Goal: Transaction & Acquisition: Obtain resource

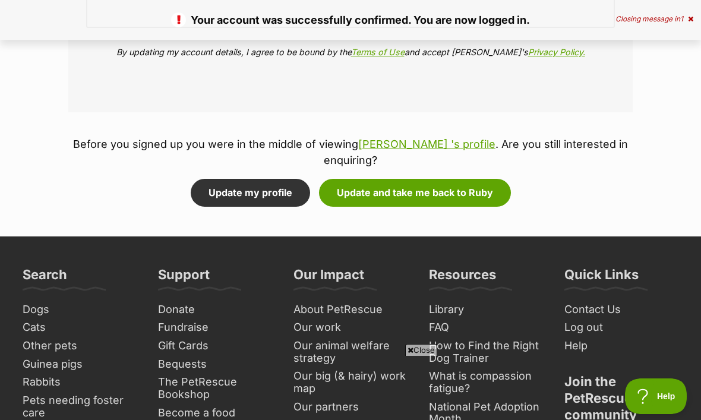
click at [483, 179] on button "Update and take me back to Ruby" at bounding box center [415, 192] width 192 height 27
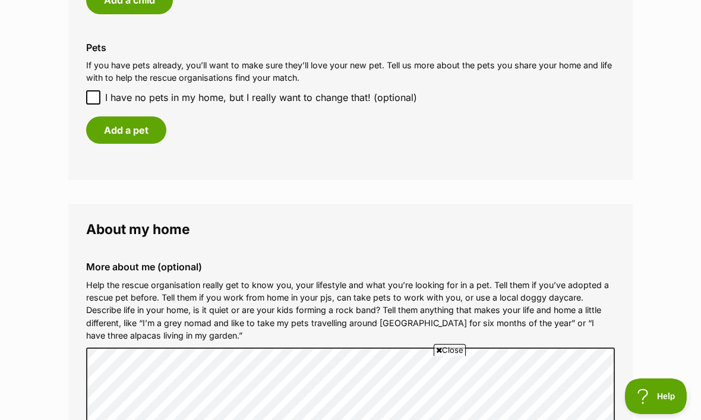
scroll to position [1145, 0]
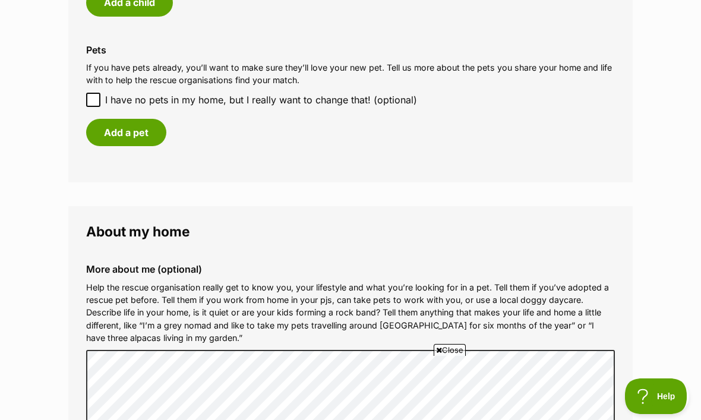
click at [97, 81] on div "Pets If you have pets already, you’ll want to make sure they’ll love your new p…" at bounding box center [351, 95] width 548 height 121
click at [98, 94] on input "I have no pets in my home, but I really want to change that! (optional)" at bounding box center [93, 100] width 14 height 14
checkbox input "true"
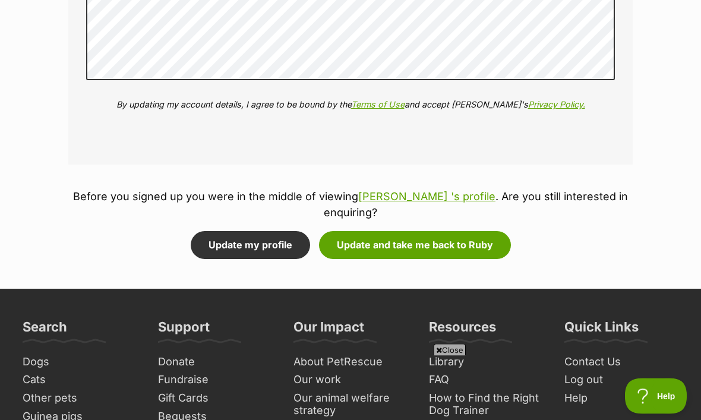
scroll to position [1481, 0]
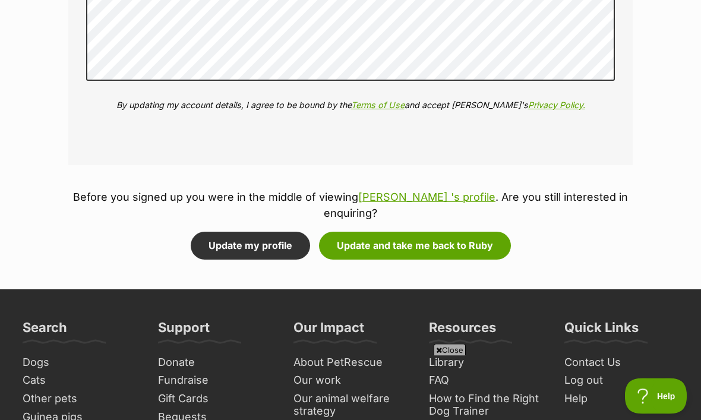
click at [467, 232] on button "Update and take me back to Ruby" at bounding box center [415, 245] width 192 height 27
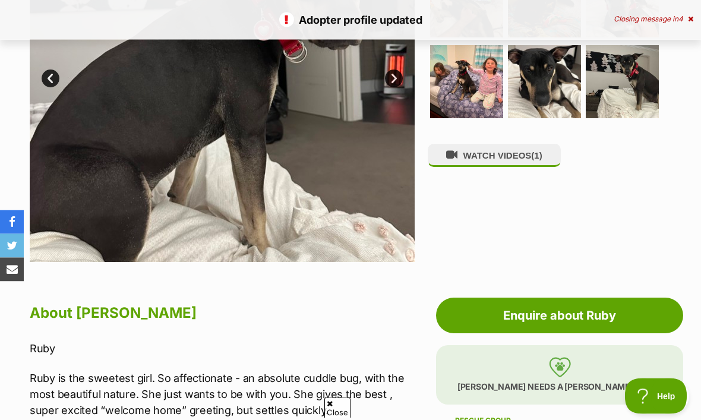
scroll to position [370, 0]
click at [599, 314] on link "Enquire about Ruby" at bounding box center [559, 316] width 247 height 36
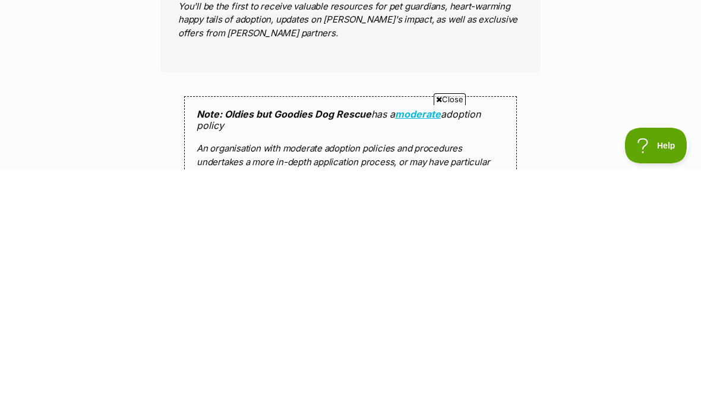
scroll to position [786, 0]
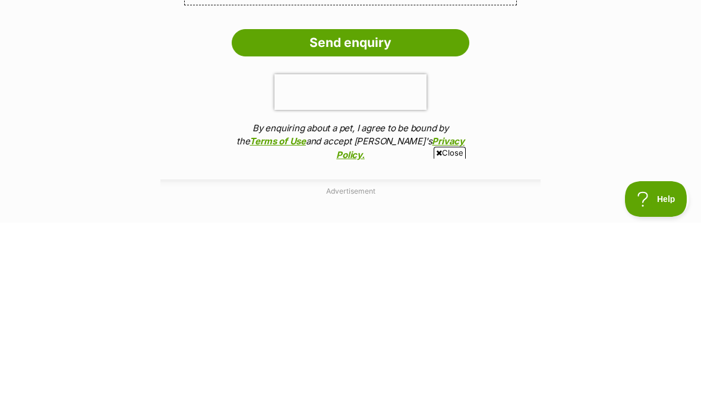
click at [418, 226] on input "Send enquiry" at bounding box center [351, 239] width 238 height 27
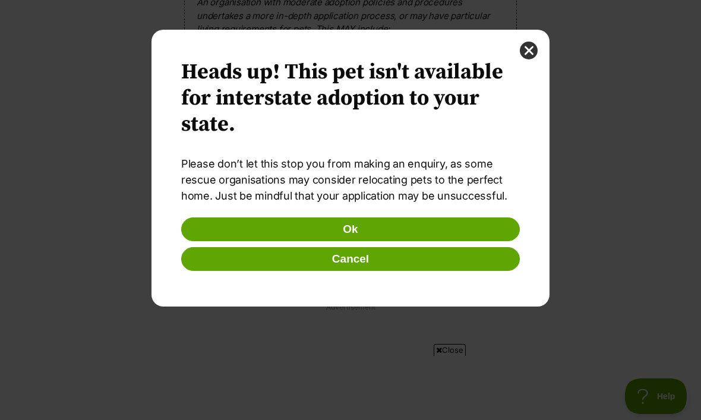
scroll to position [0, 0]
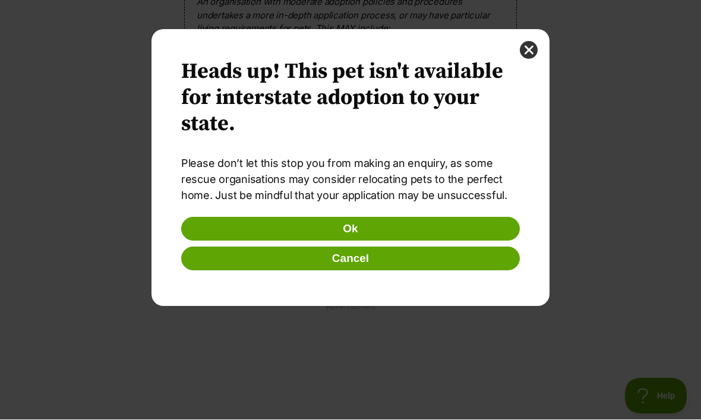
click at [489, 220] on button "Ok" at bounding box center [350, 229] width 338 height 24
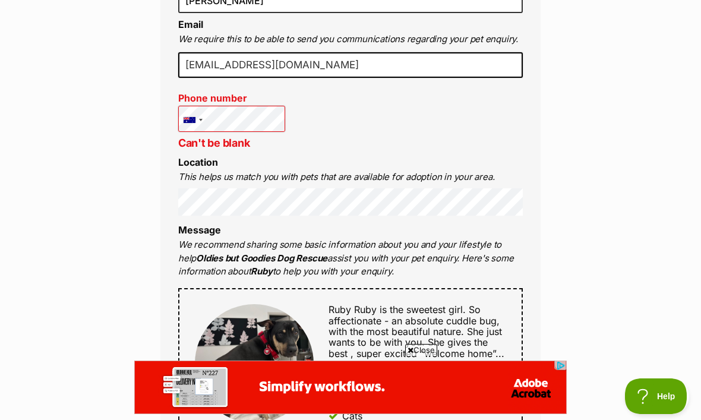
scroll to position [449, 0]
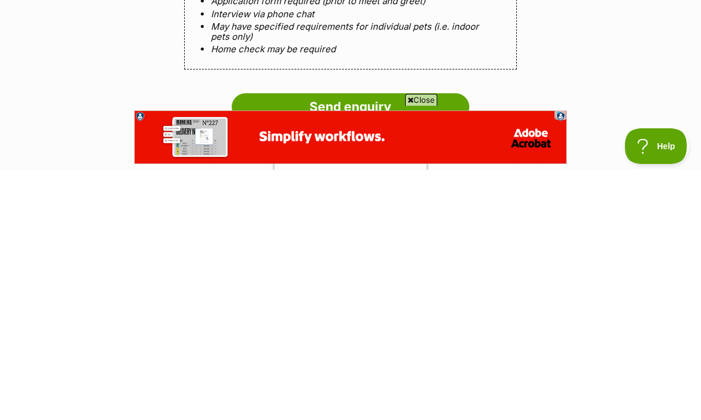
click at [414, 343] on input "Send enquiry" at bounding box center [351, 356] width 238 height 27
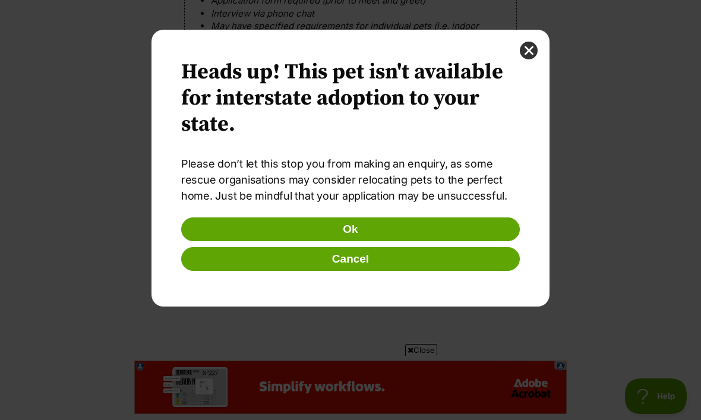
scroll to position [0, 0]
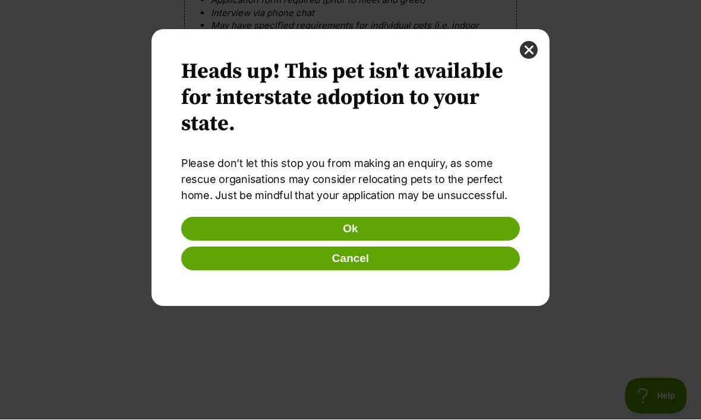
click at [484, 222] on button "Ok" at bounding box center [350, 229] width 338 height 24
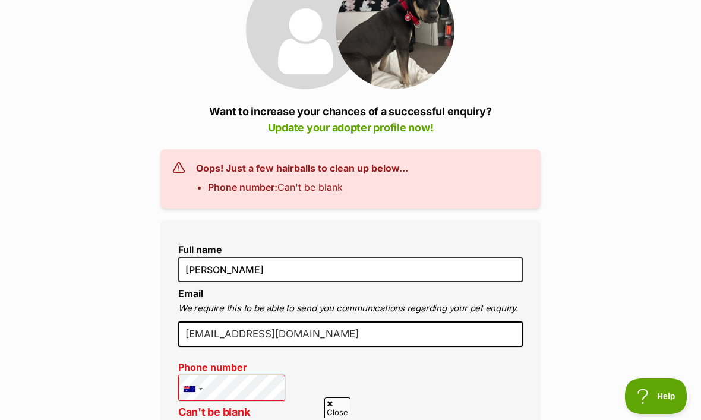
scroll to position [145, 0]
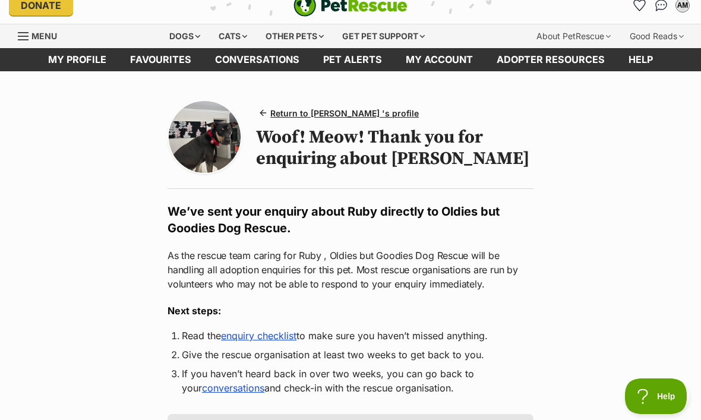
scroll to position [12, 0]
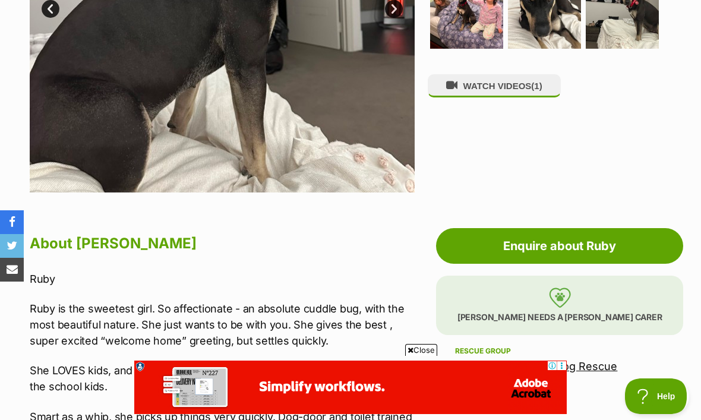
scroll to position [438, 0]
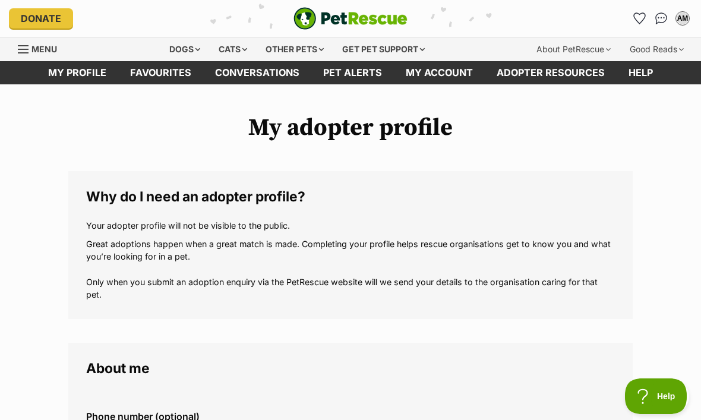
click at [35, 50] on span "Menu" at bounding box center [44, 49] width 26 height 10
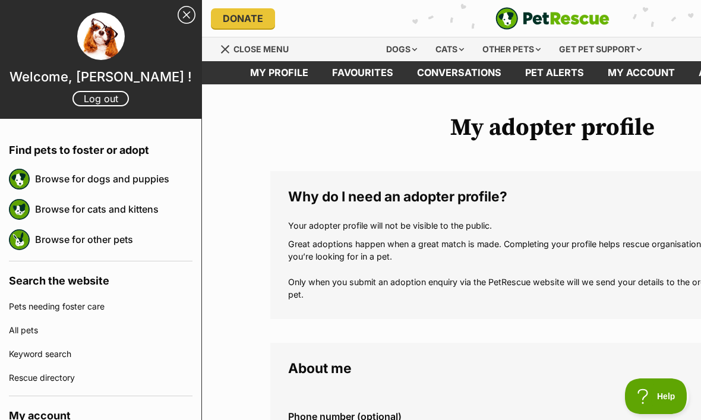
click at [69, 238] on link "Browse for other pets" at bounding box center [113, 239] width 157 height 25
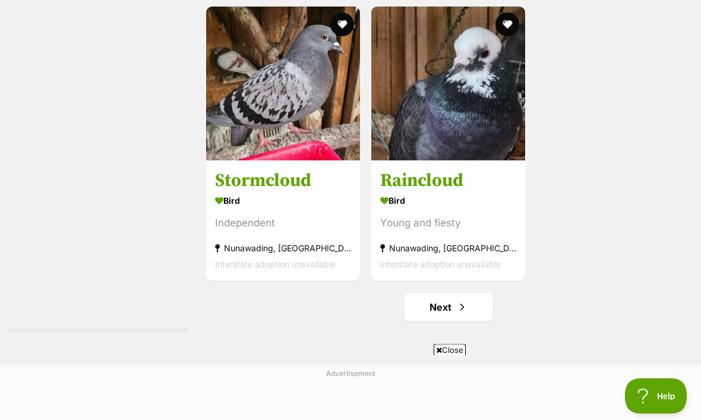
scroll to position [2462, 0]
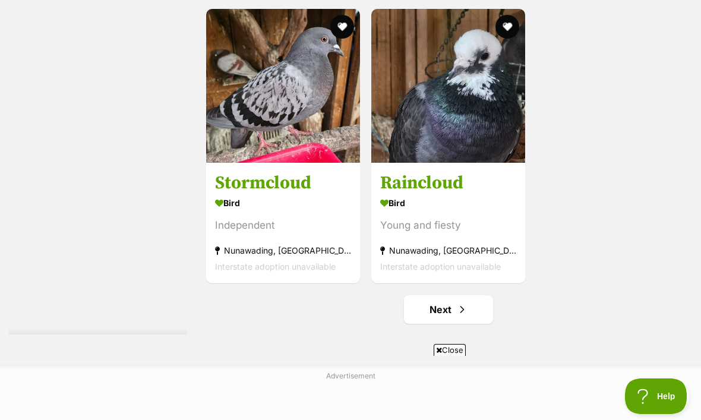
click at [470, 315] on link "Next" at bounding box center [448, 309] width 89 height 29
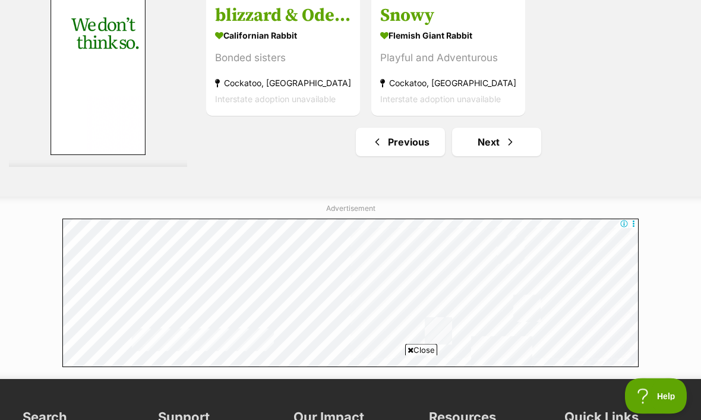
scroll to position [2630, 0]
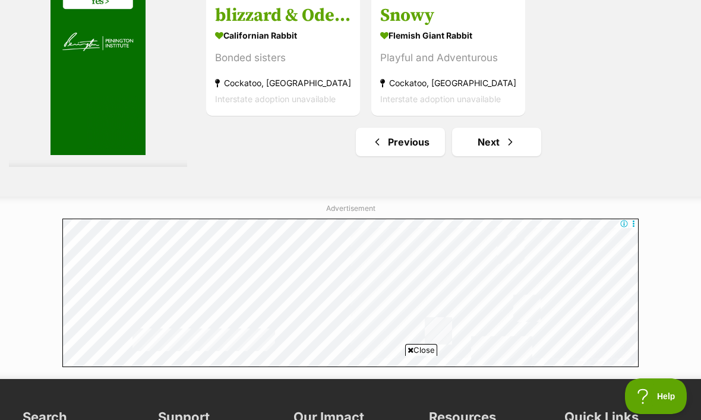
click at [529, 147] on link "Next" at bounding box center [496, 142] width 89 height 29
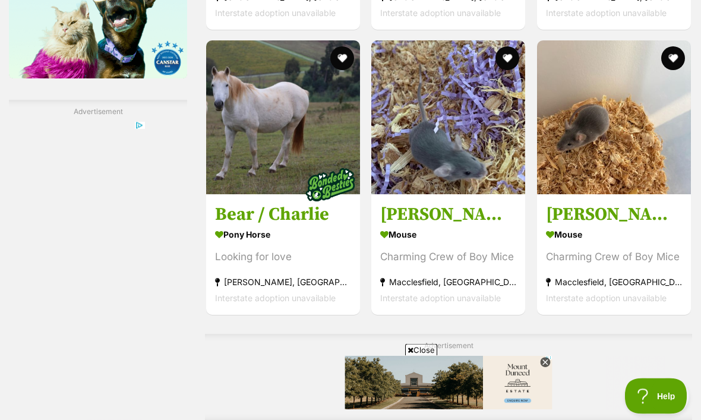
scroll to position [2142, 0]
click at [215, 226] on h3 "Bear / Charlie" at bounding box center [283, 214] width 136 height 23
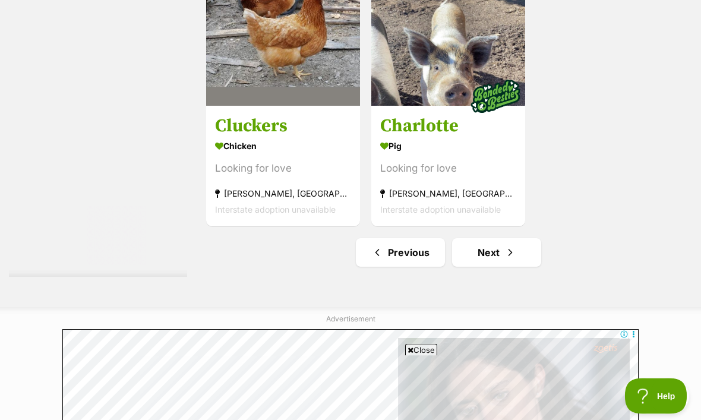
scroll to position [2770, 0]
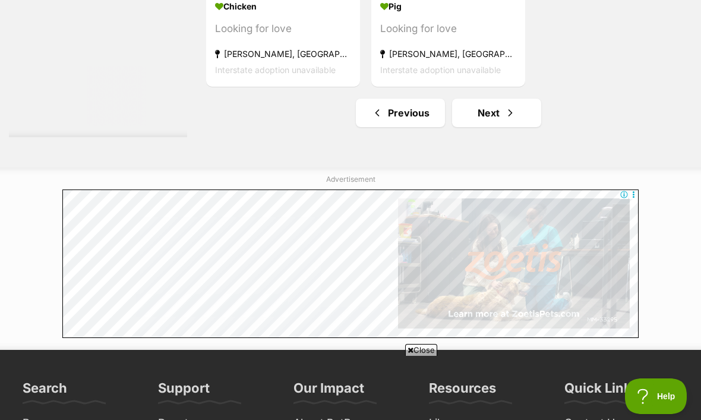
click at [507, 127] on link "Next" at bounding box center [496, 113] width 89 height 29
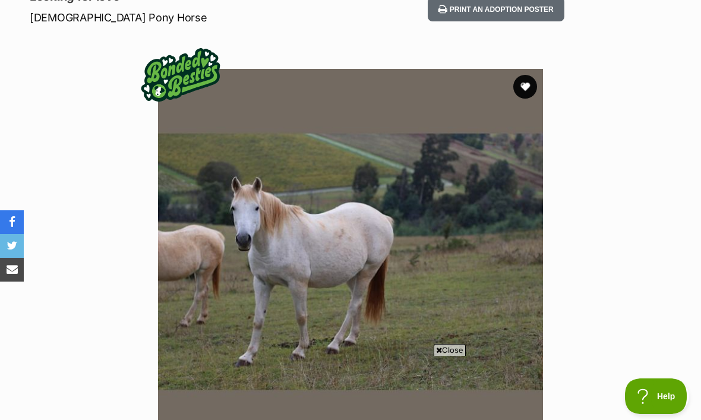
scroll to position [176, 0]
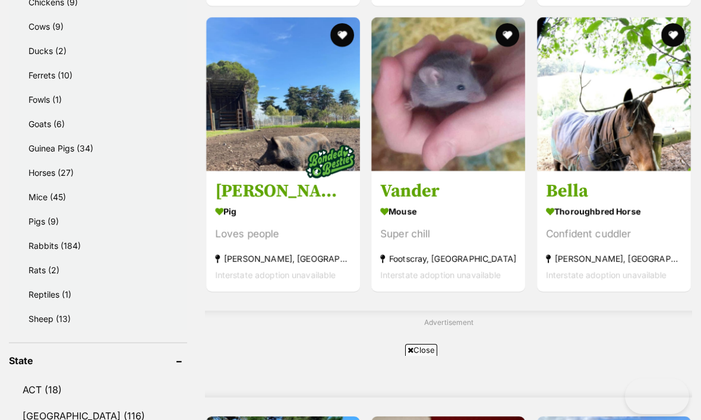
scroll to position [702, 0]
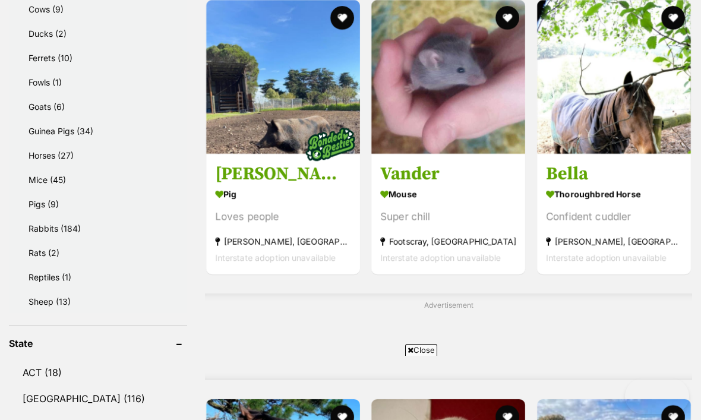
click at [652, 140] on img at bounding box center [614, 77] width 154 height 154
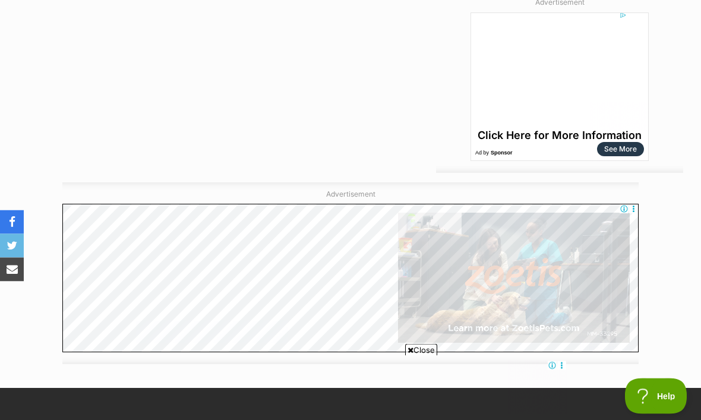
scroll to position [1311, 0]
